Goal: Task Accomplishment & Management: Manage account settings

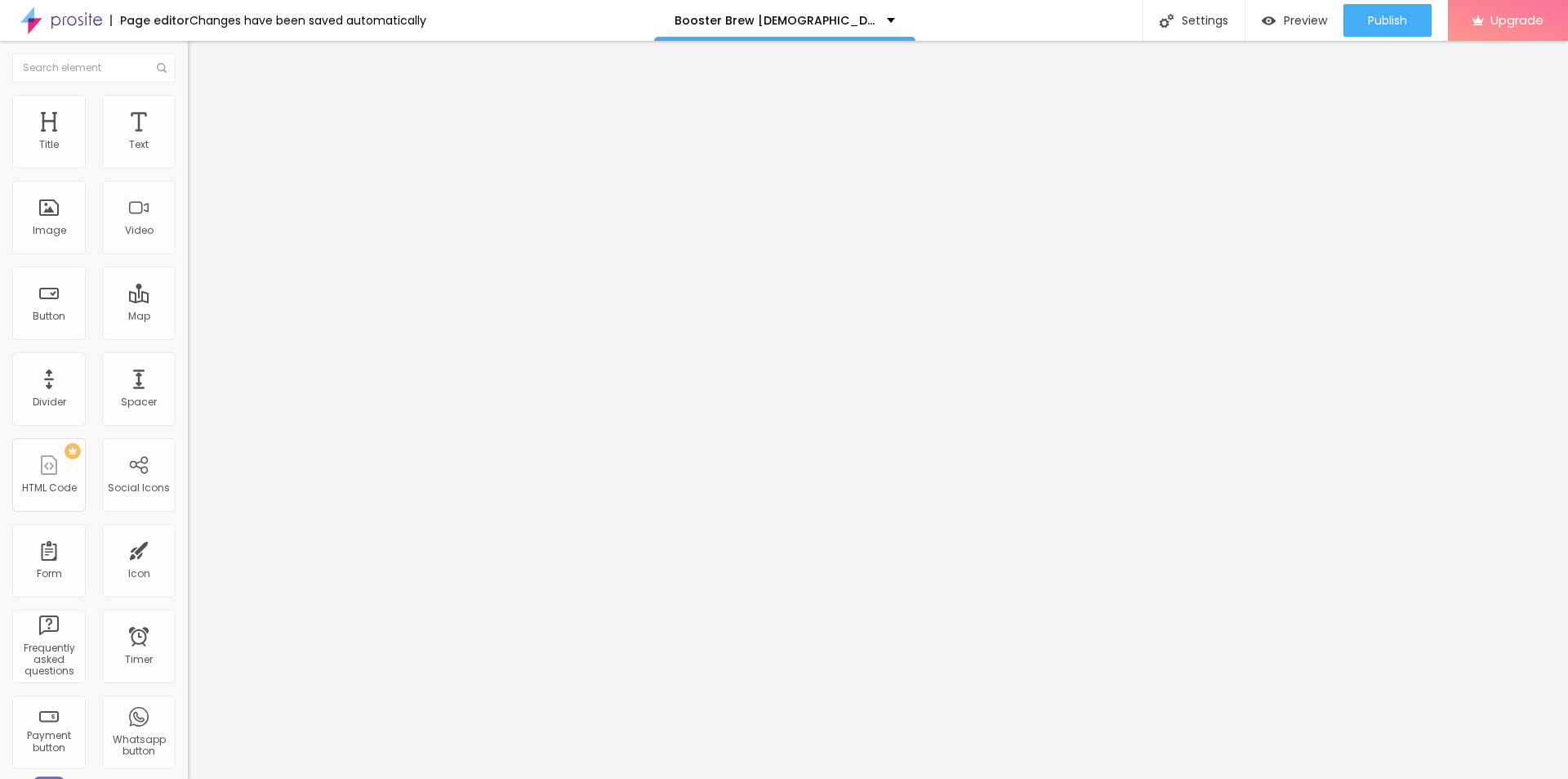
click at [188, 242] on button "button" at bounding box center [199, 233] width 23 height 17
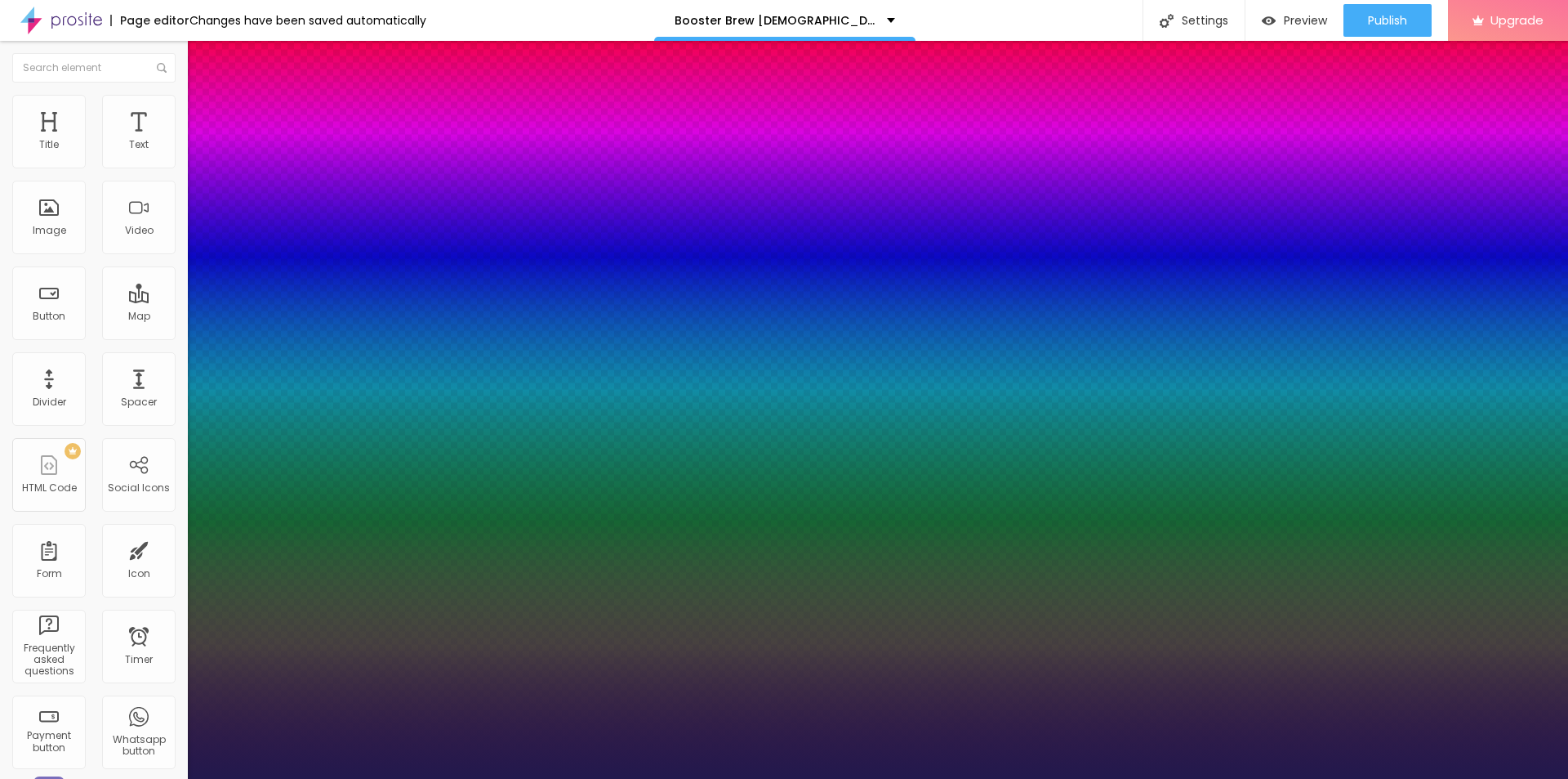
type input "1"
type input "37"
type input "1"
type input "46"
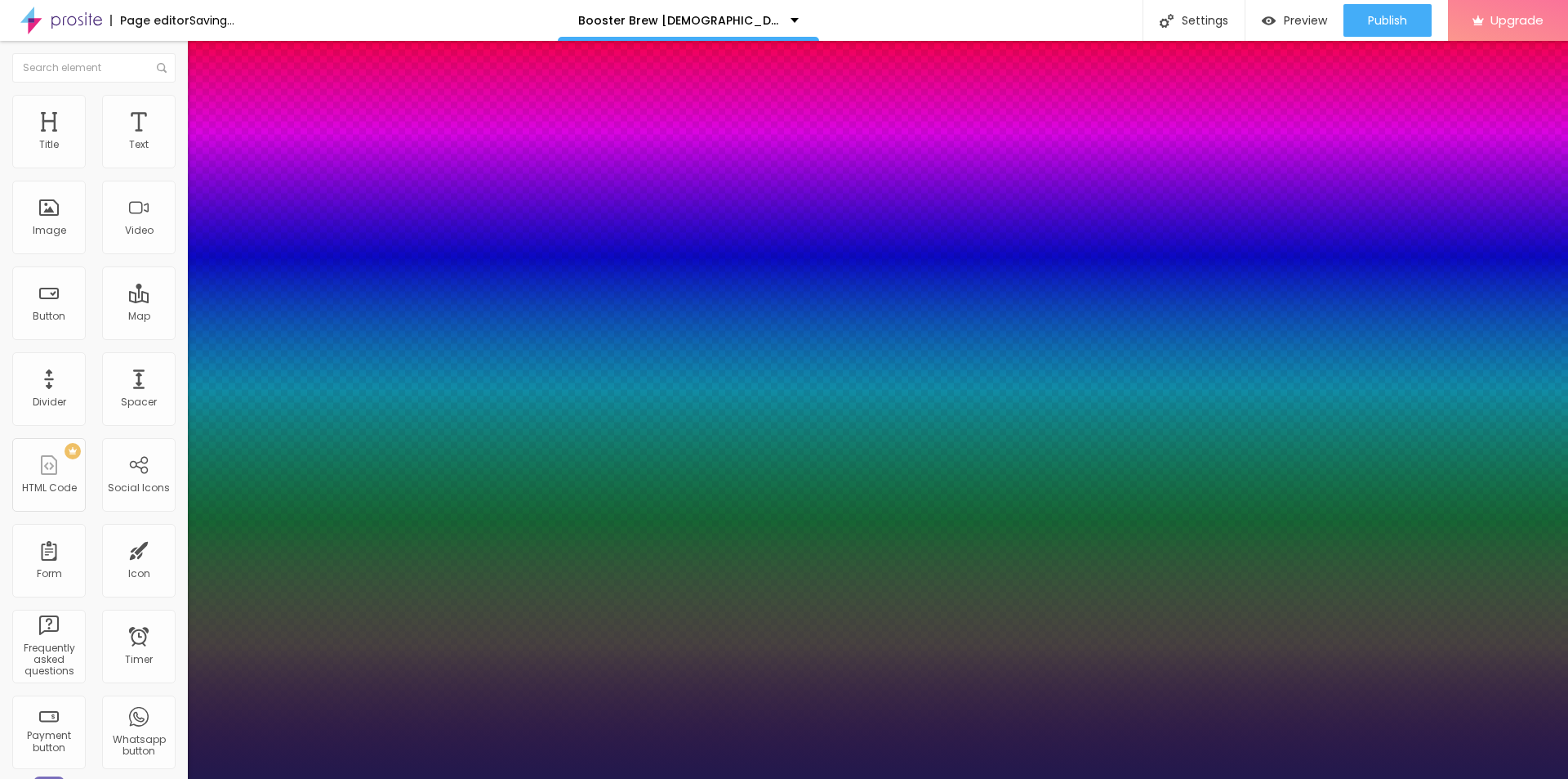
type input "46"
type input "1"
type input "47"
type input "1"
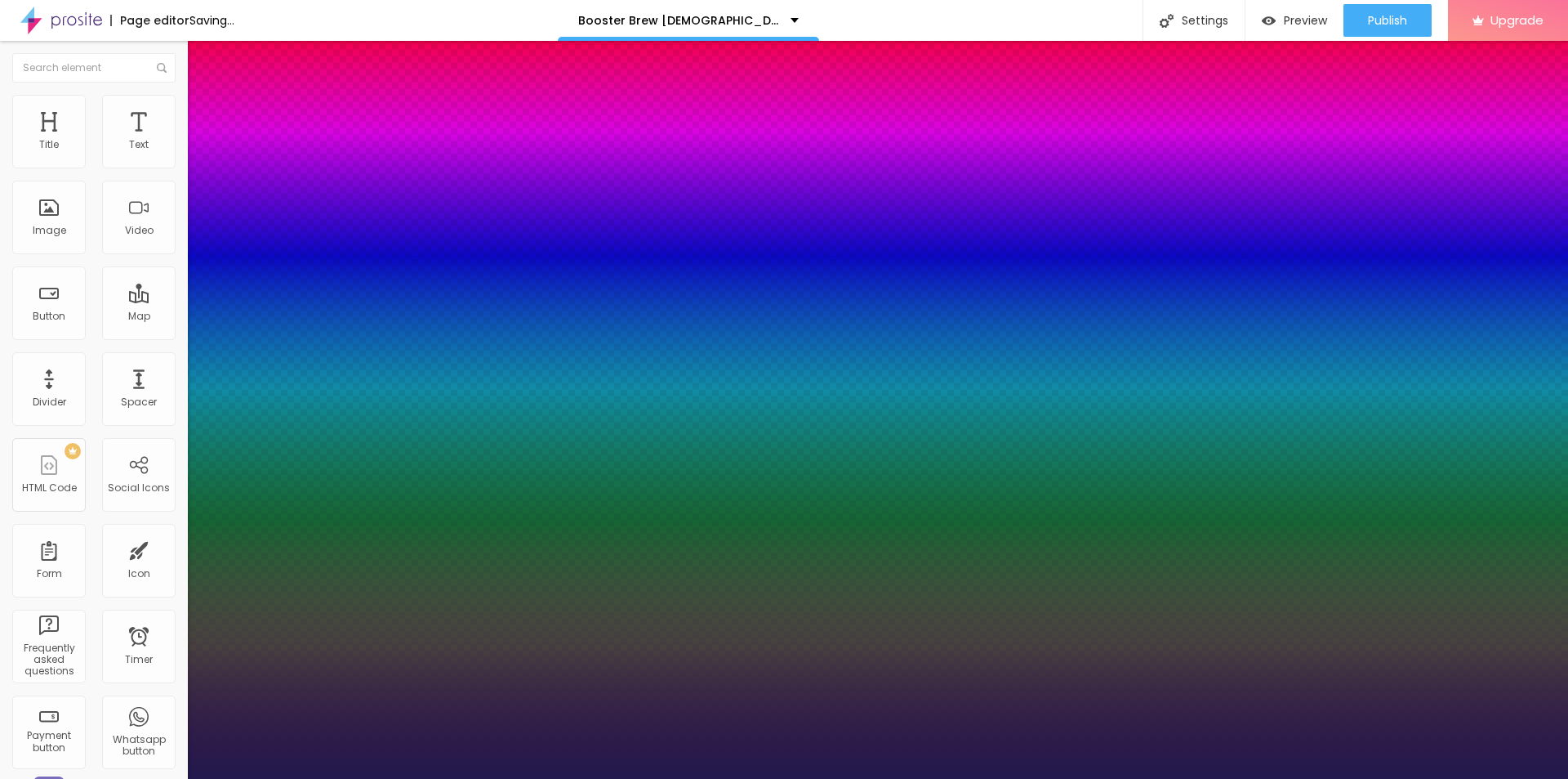
type input "48"
type input "1"
type input "43"
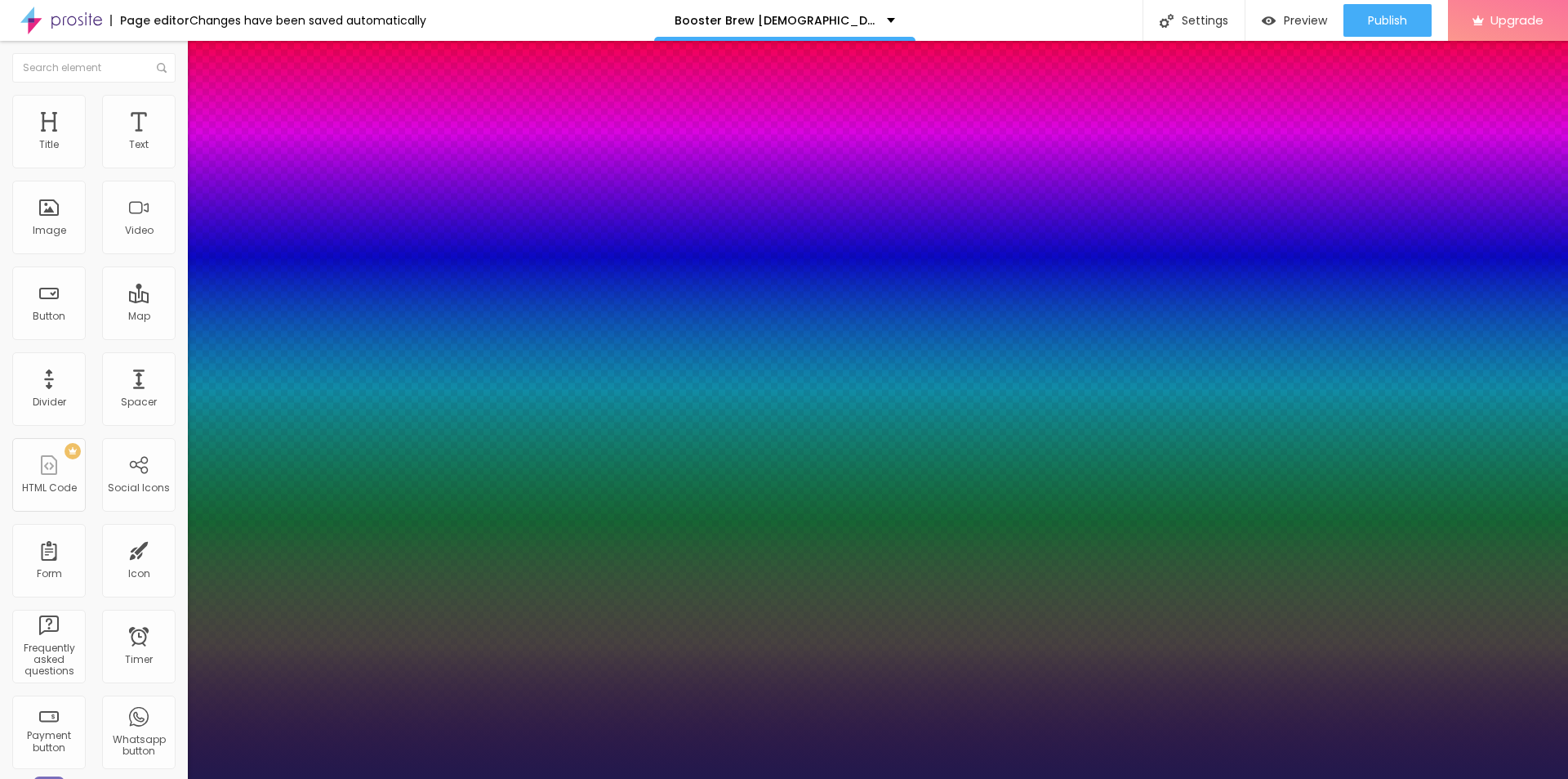
type input "1"
drag, startPoint x: 216, startPoint y: 457, endPoint x: 255, endPoint y: 462, distance: 39.3
type input "43"
type input "1"
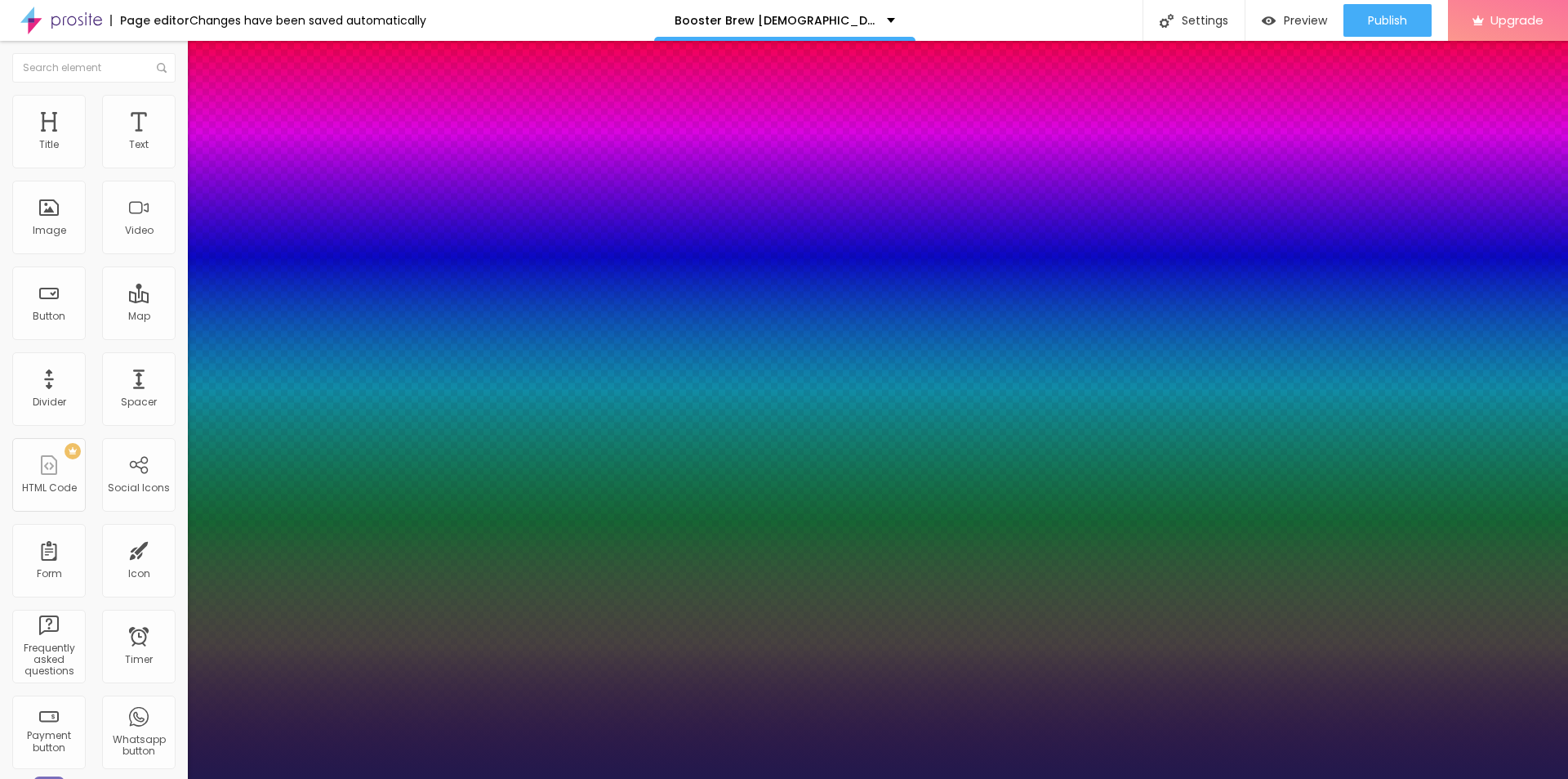
click at [510, 778] on div at bounding box center [784, 779] width 1568 height 0
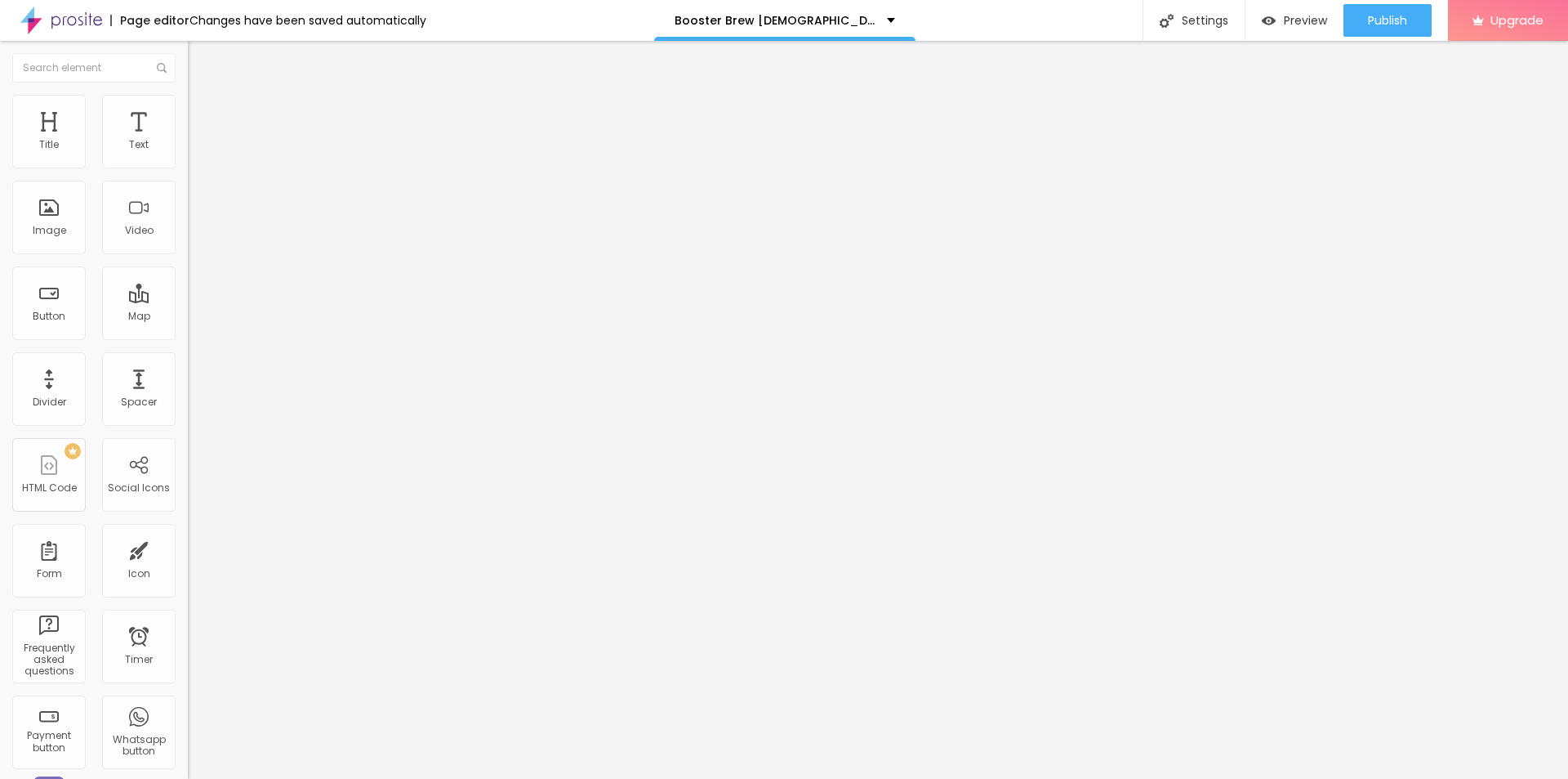
click at [188, 137] on img at bounding box center [193, 132] width 10 height 10
click at [188, 165] on input "text" at bounding box center [285, 157] width 196 height 16
paste input "Booster Brew [DEMOGRAPHIC_DATA][MEDICAL_DATA]"
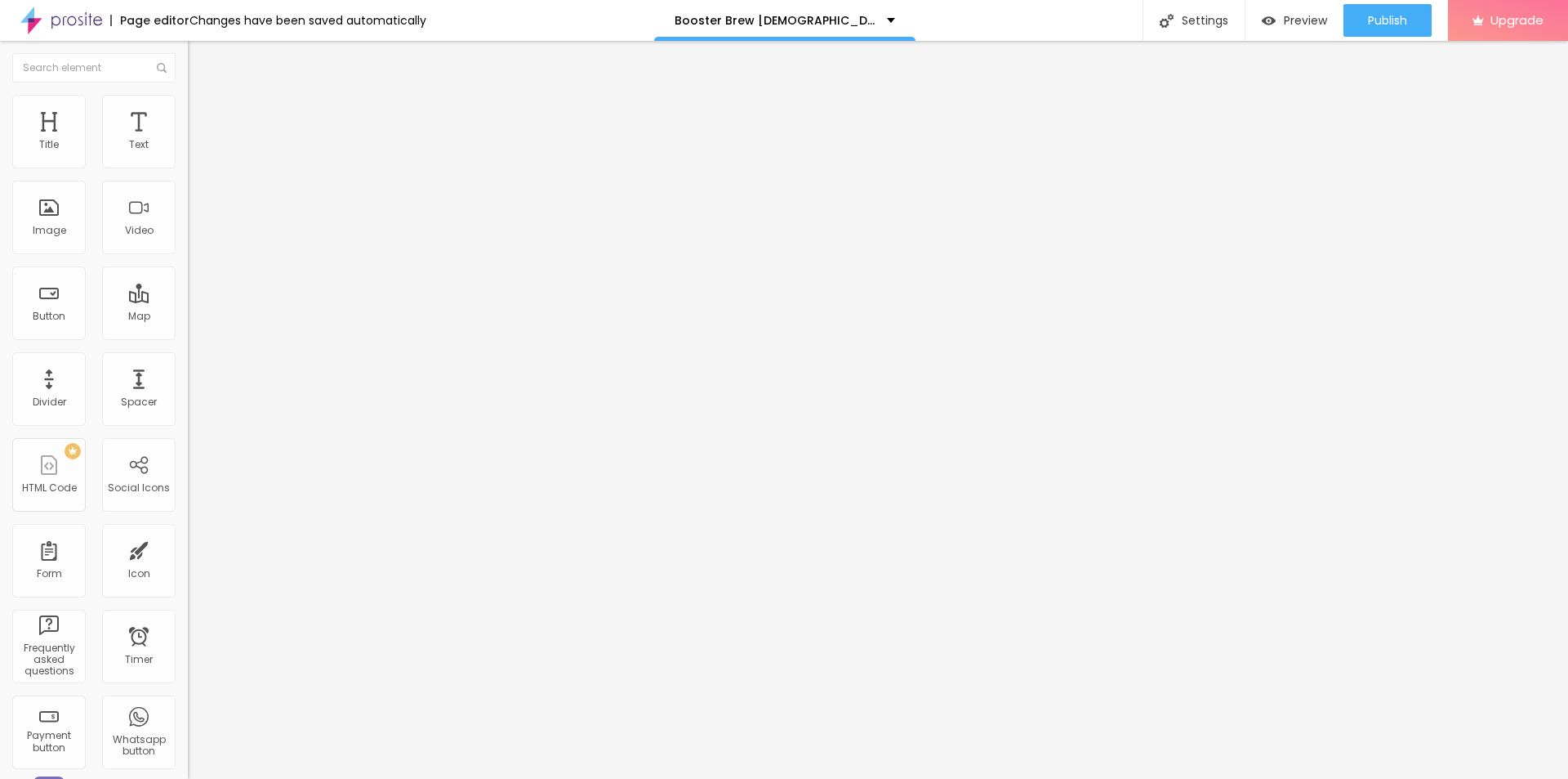
scroll to position [0, 15]
type input "Booster Brew [DEMOGRAPHIC_DATA][MEDICAL_DATA]"
click at [188, 335] on input "https://" at bounding box center [285, 327] width 196 height 16
paste input "[DOMAIN_NAME][URL]"
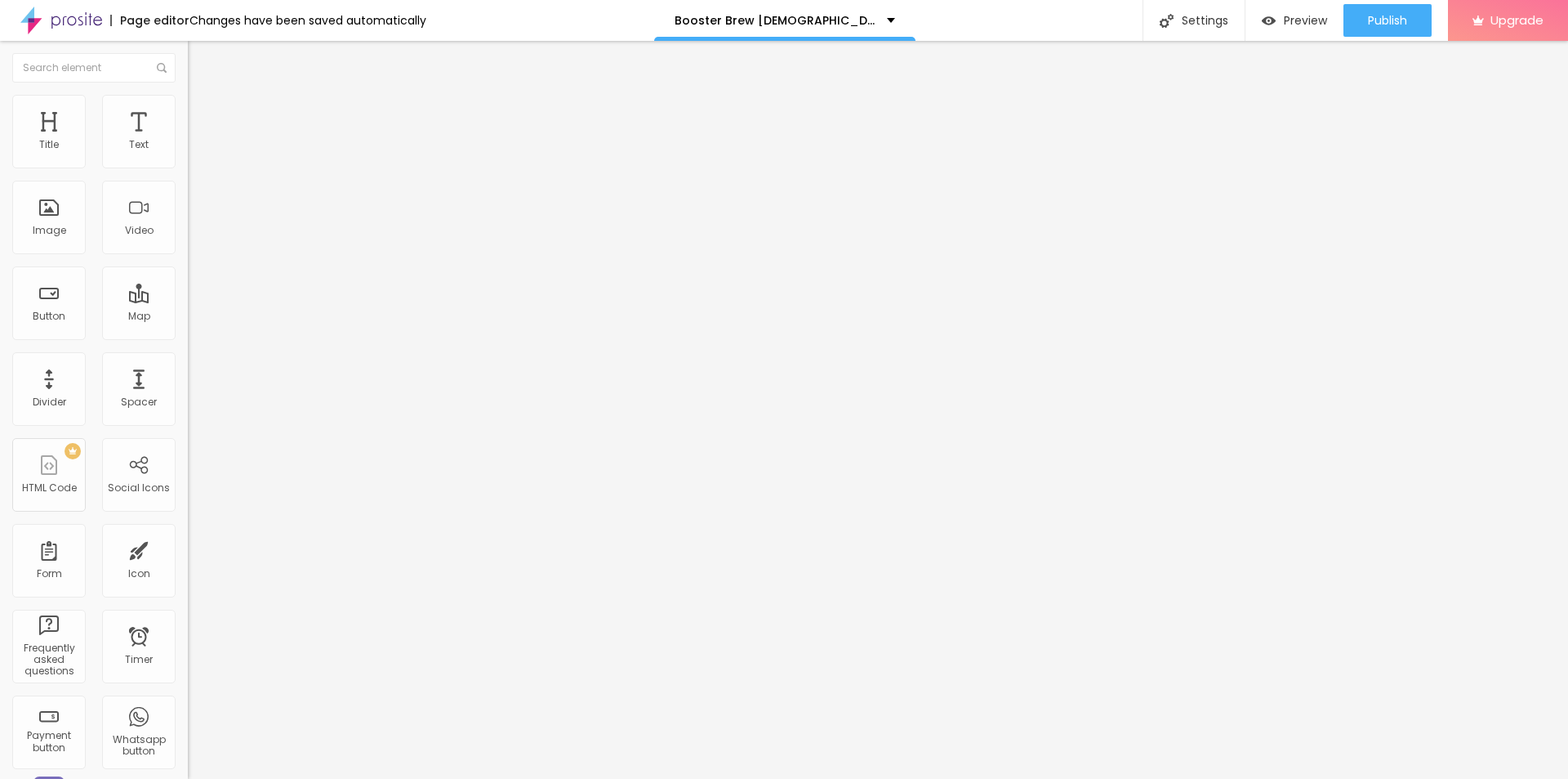
scroll to position [0, 76]
type input "[URL][DOMAIN_NAME]"
click at [188, 157] on button "button" at bounding box center [199, 148] width 23 height 17
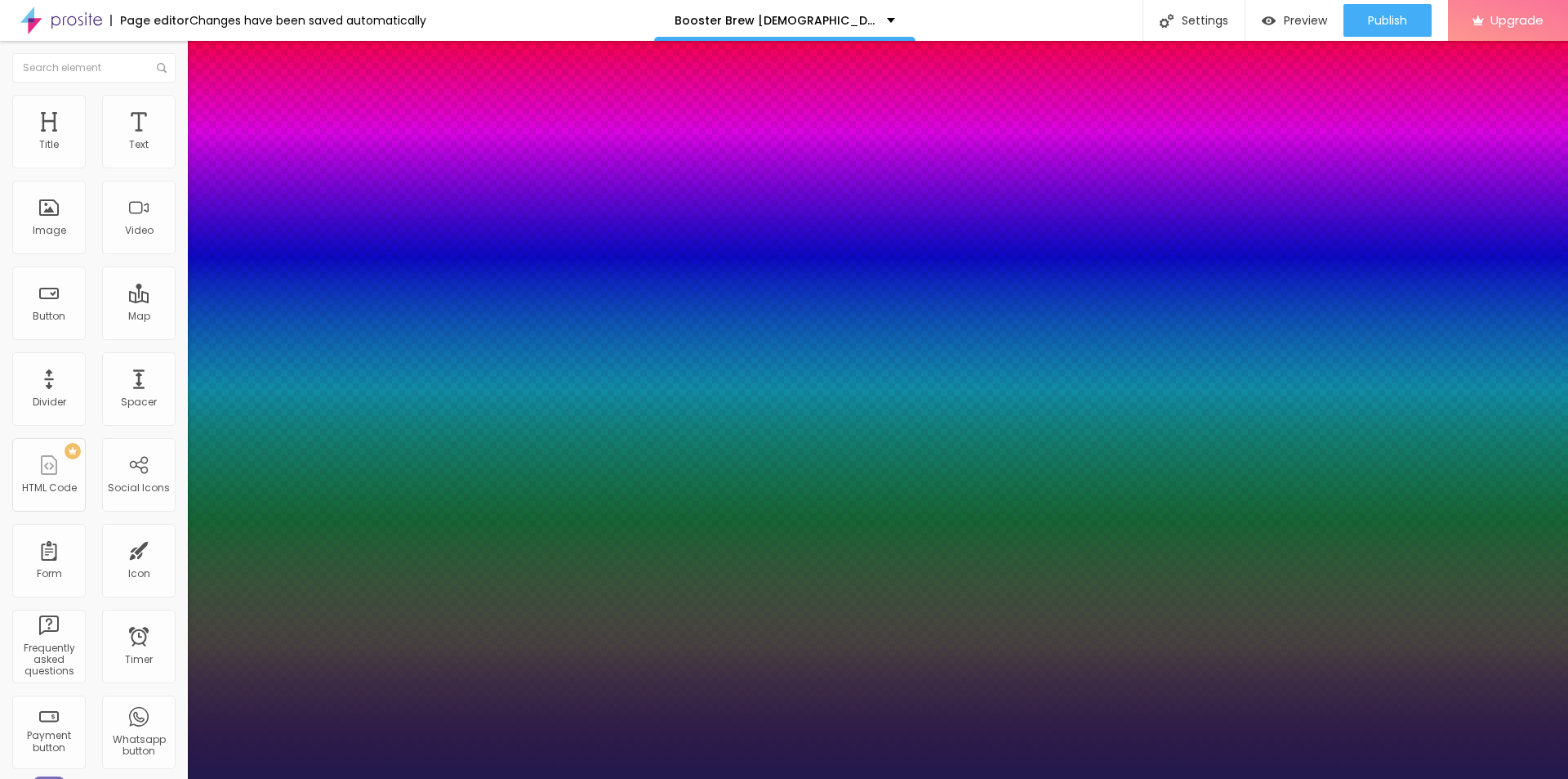
type input "1"
type input "18"
type input "1"
type input "22"
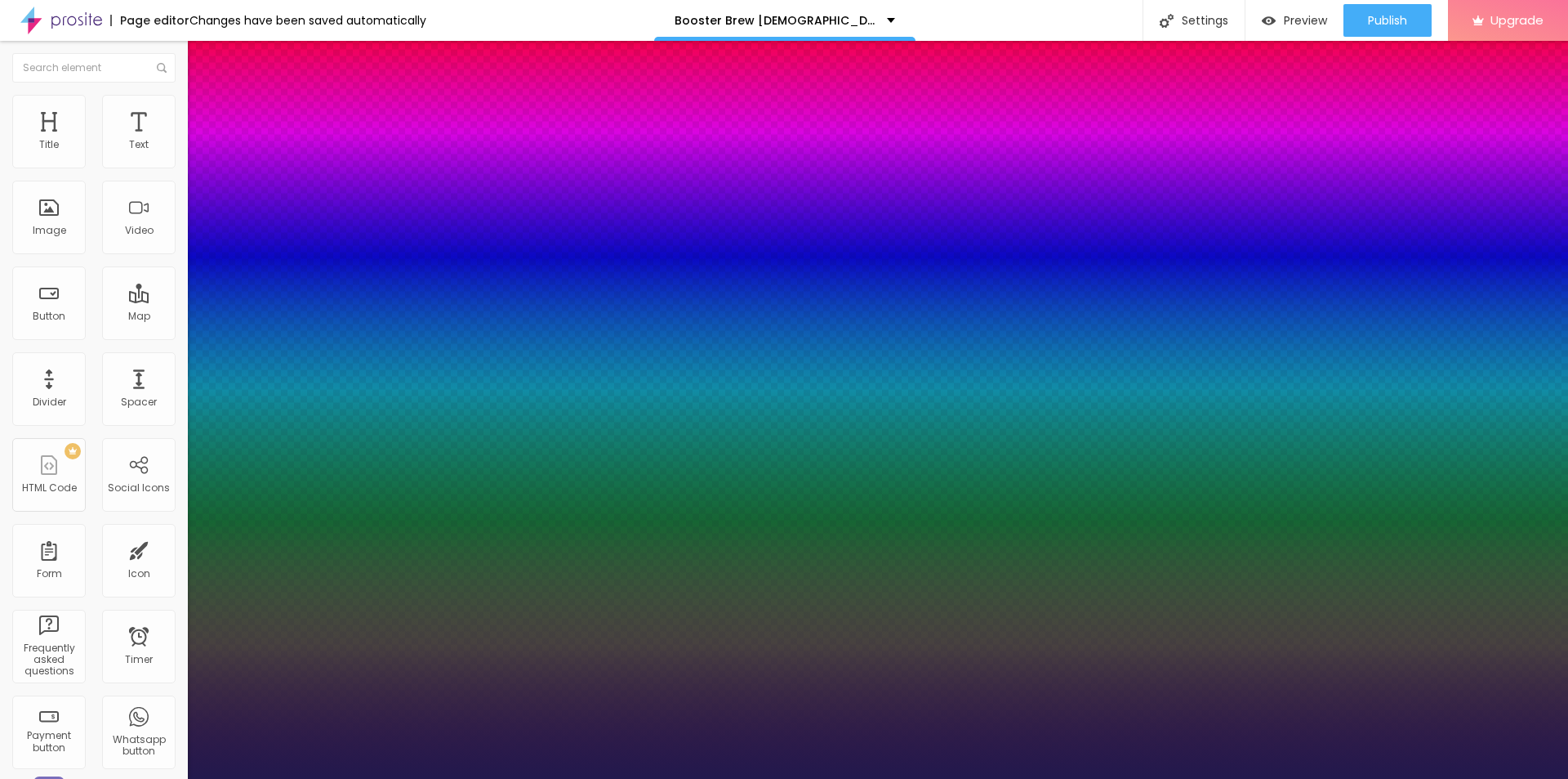
type input "22"
type input "1"
type input "23"
type input "1"
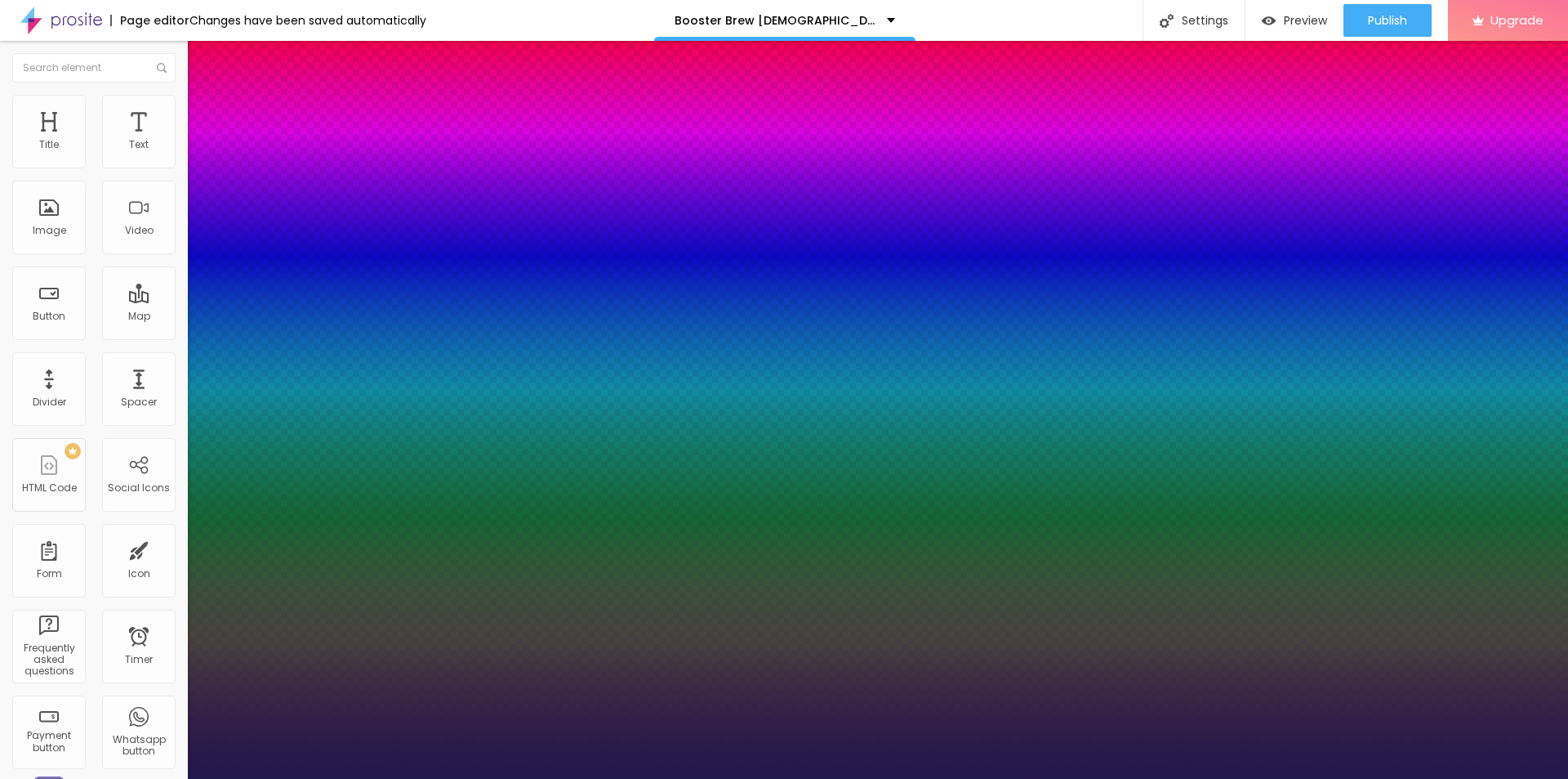
type input "24"
type input "1"
drag, startPoint x: 220, startPoint y: 282, endPoint x: 231, endPoint y: 282, distance: 11.0
type input "24"
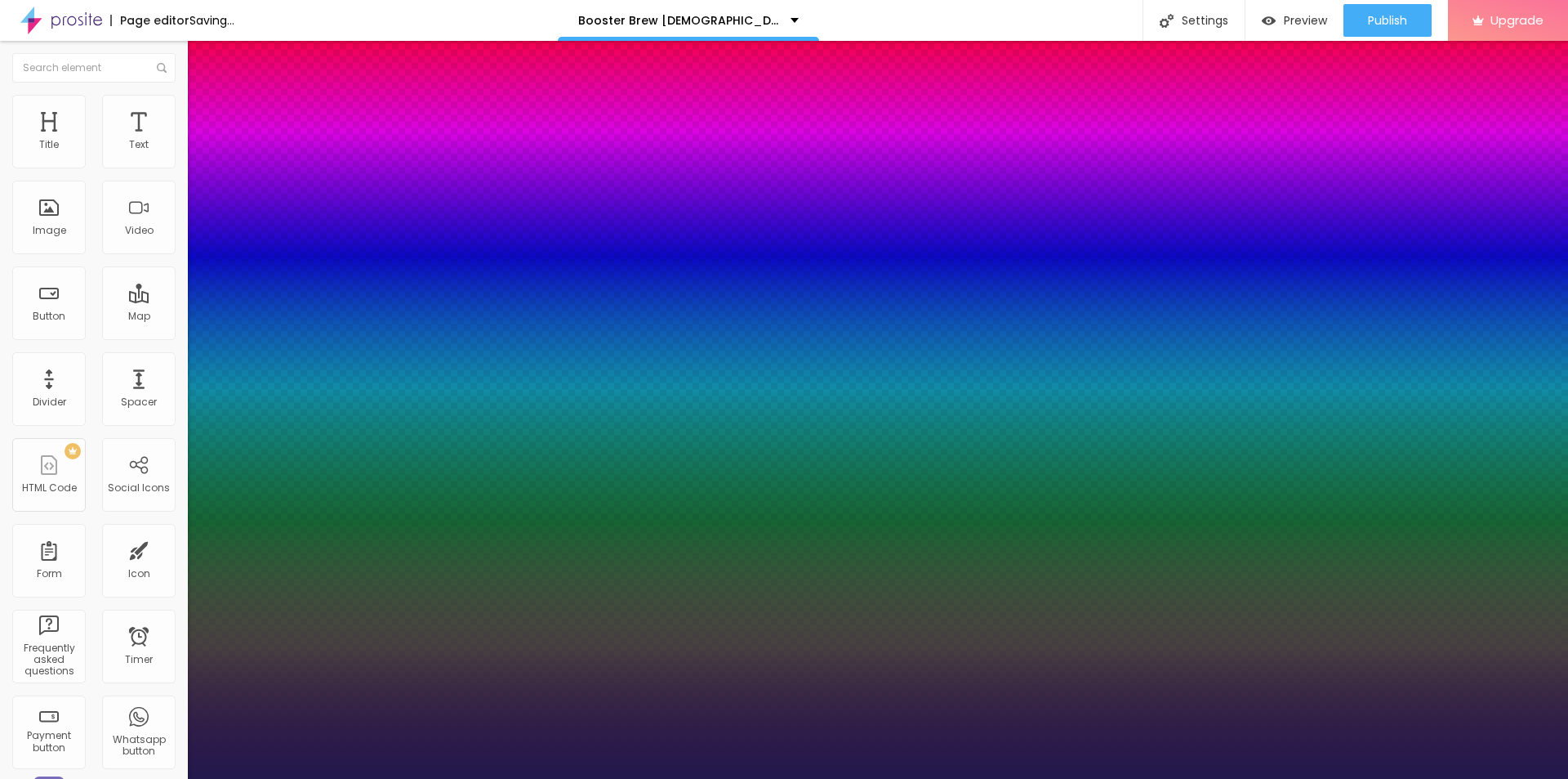
click at [262, 778] on div at bounding box center [784, 779] width 1568 height 0
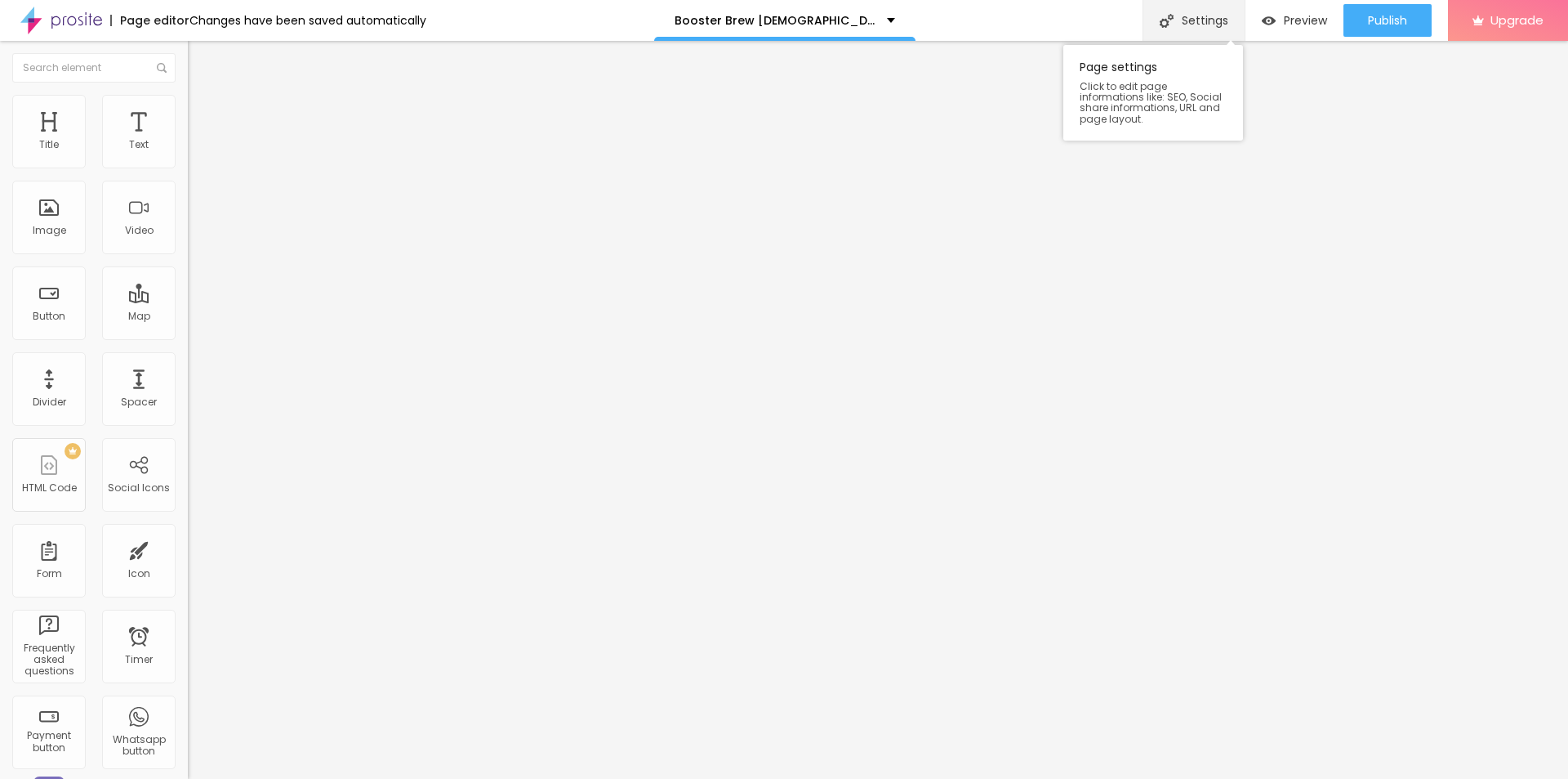
click at [1175, 18] on div "Settings" at bounding box center [1193, 20] width 102 height 41
paste input "Booster Brew Reviews"
paste input "[DEMOGRAPHIC_DATA][MEDICAL_DATA]"
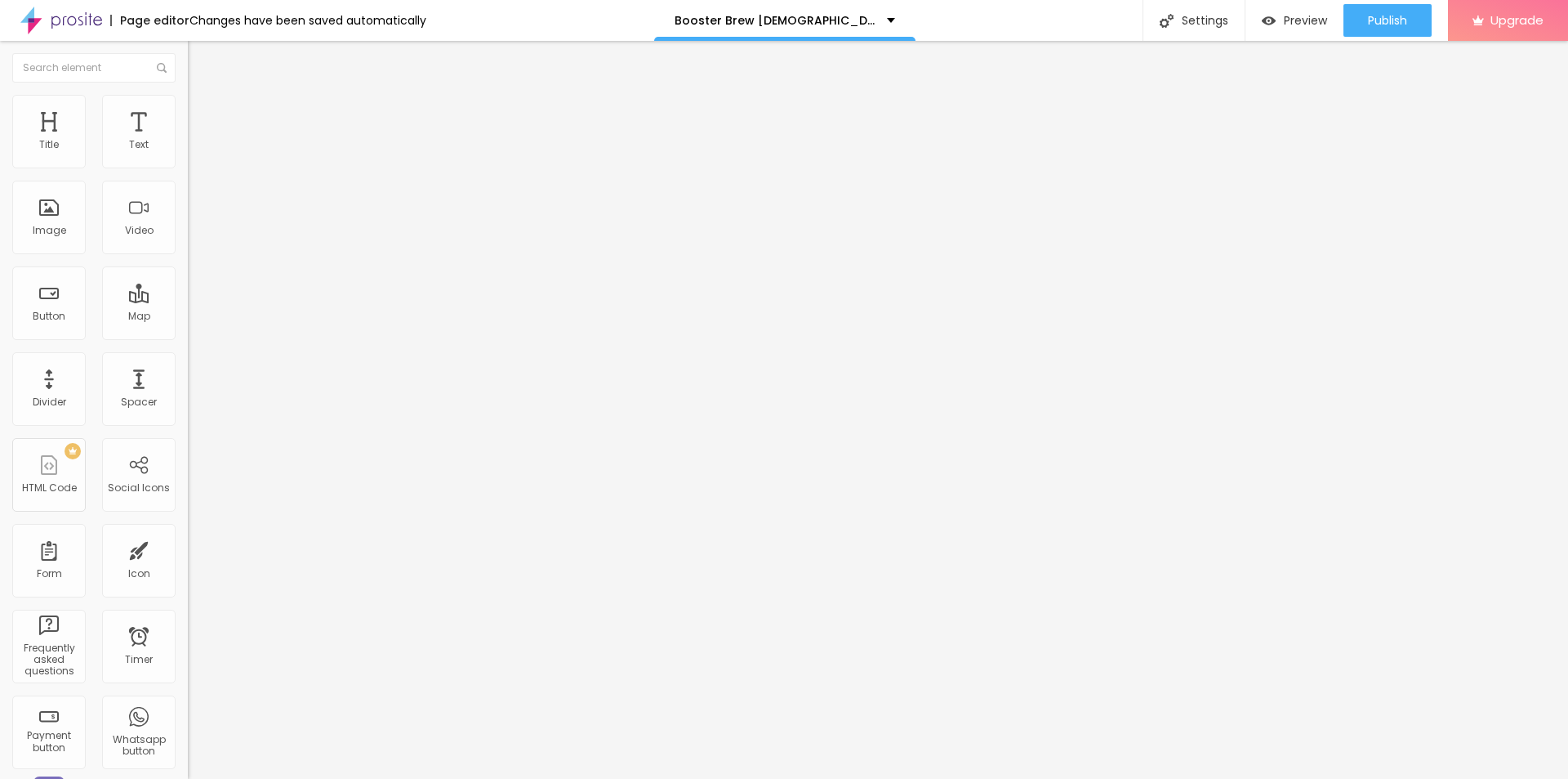
paste input "(Official™)- How To Order?"
type input "Booster Brew [DEMOGRAPHIC_DATA][MEDICAL_DATA] (Official™)- How To Order?"
paste textarea "Booster Brew [DEMOGRAPHIC_DATA][MEDICAL_DATA] is a natural performance booster …"
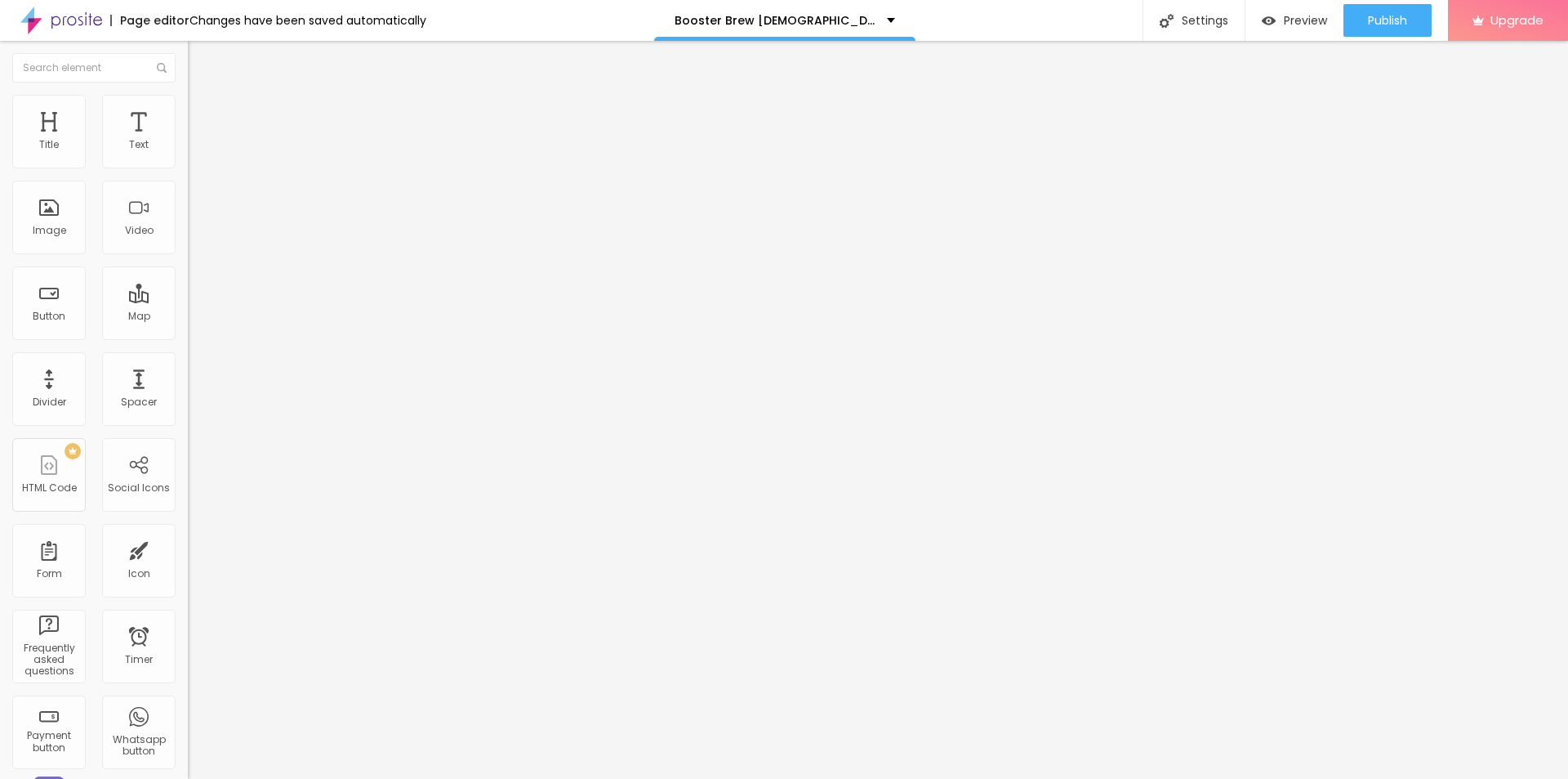
type textarea "Booster Brew [DEMOGRAPHIC_DATA][MEDICAL_DATA] is a natural performance booster …"
drag, startPoint x: 822, startPoint y: 371, endPoint x: 584, endPoint y: 374, distance: 238.0
paste textarea "Booster Brew [DEMOGRAPHIC_DATA][MEDICAL_DATA]"
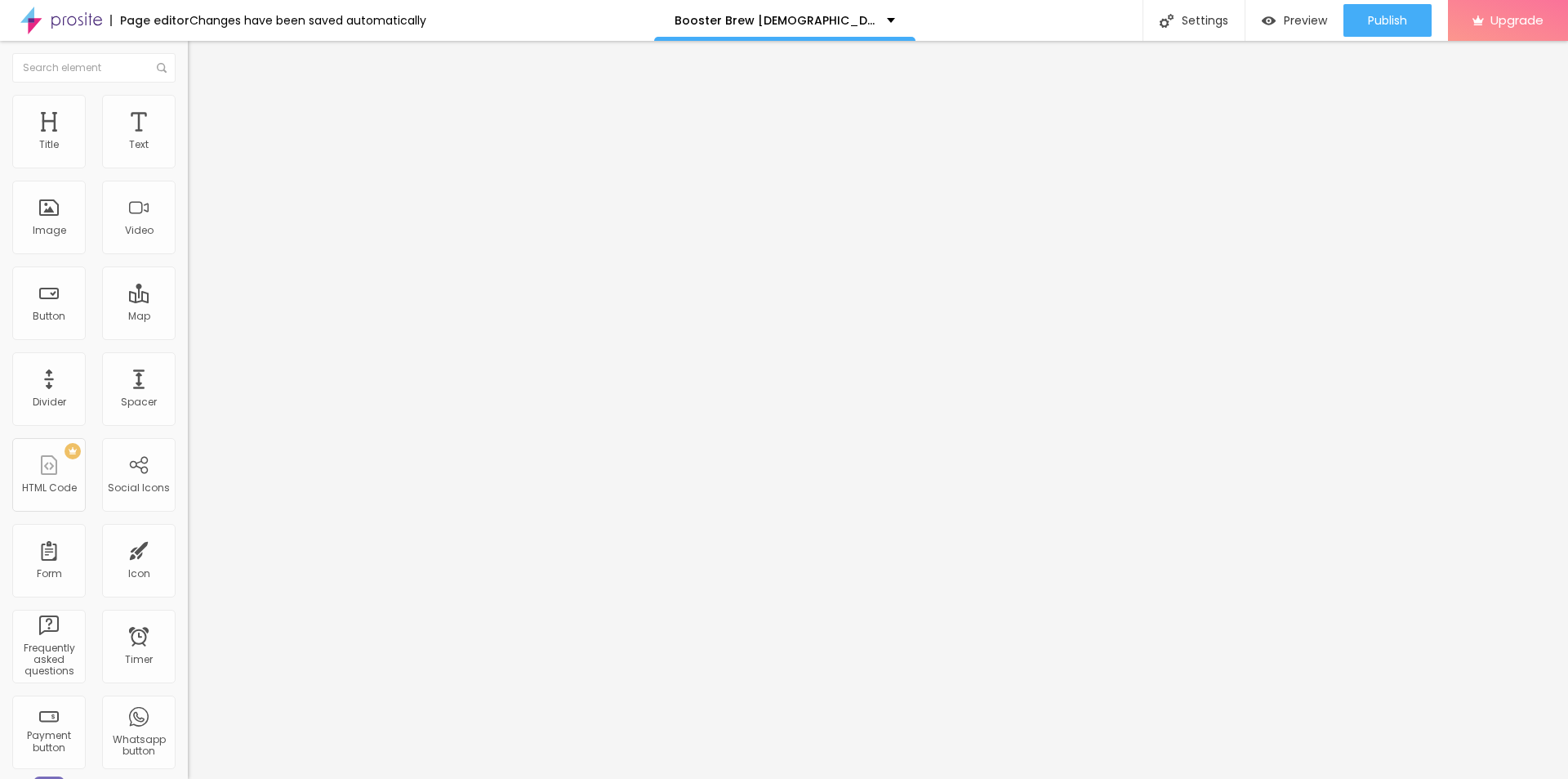
type textarea "Booster Brew [DEMOGRAPHIC_DATA][MEDICAL_DATA]"
click at [1386, 15] on span "Publish" at bounding box center [1388, 20] width 39 height 13
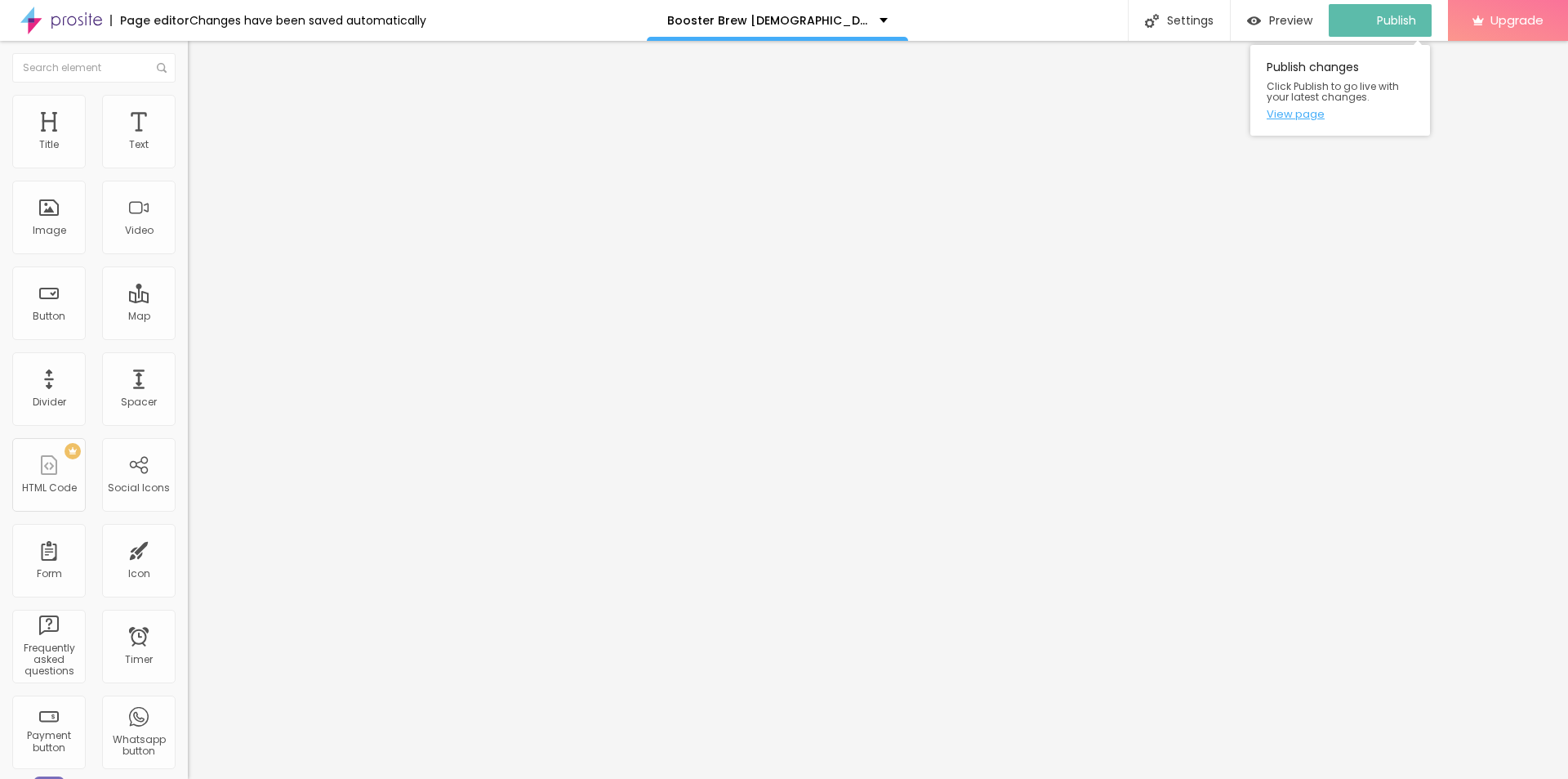
click at [1297, 114] on link "View page" at bounding box center [1340, 114] width 147 height 11
